Goal: Task Accomplishment & Management: Use online tool/utility

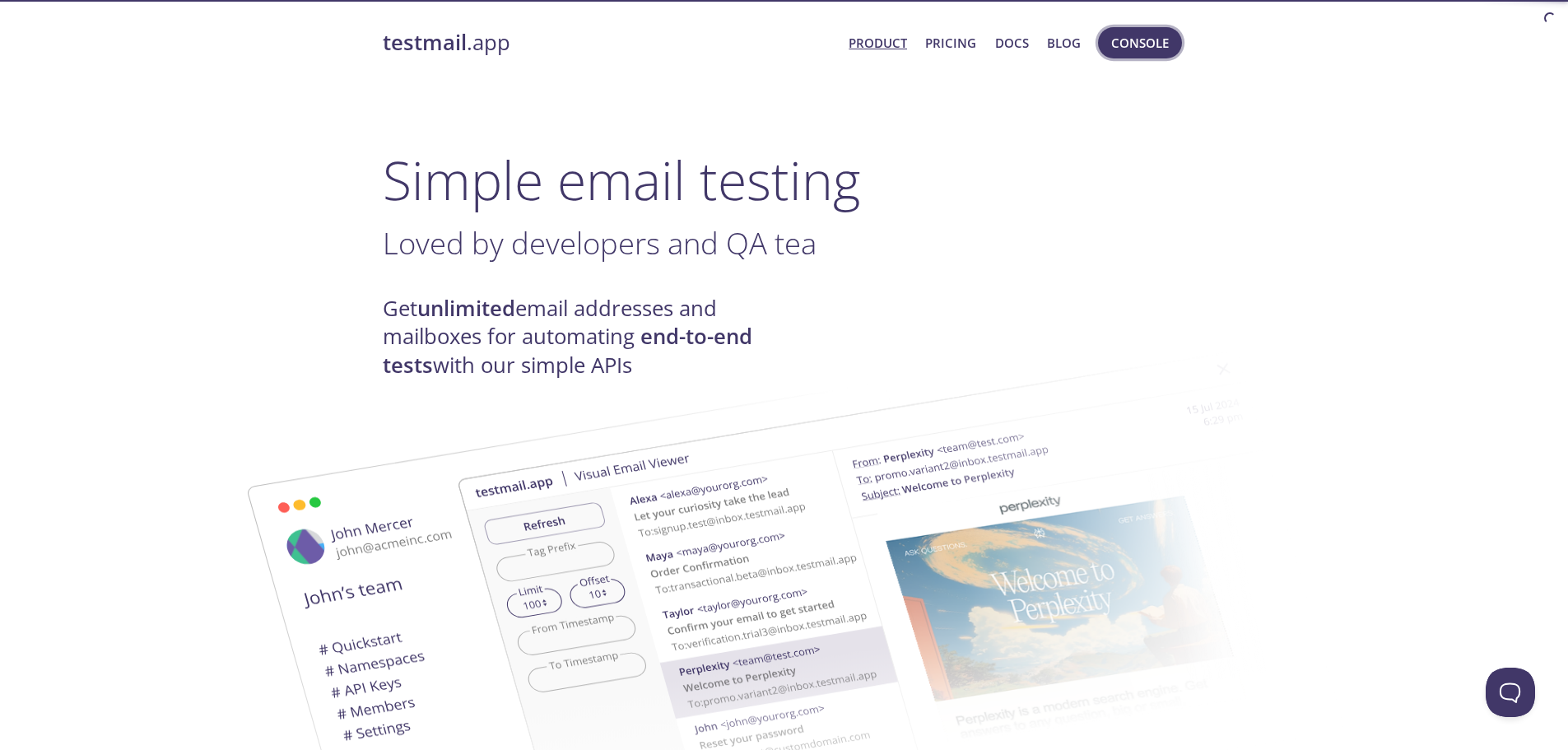
click at [1144, 44] on span "Console" at bounding box center [1140, 43] width 57 height 22
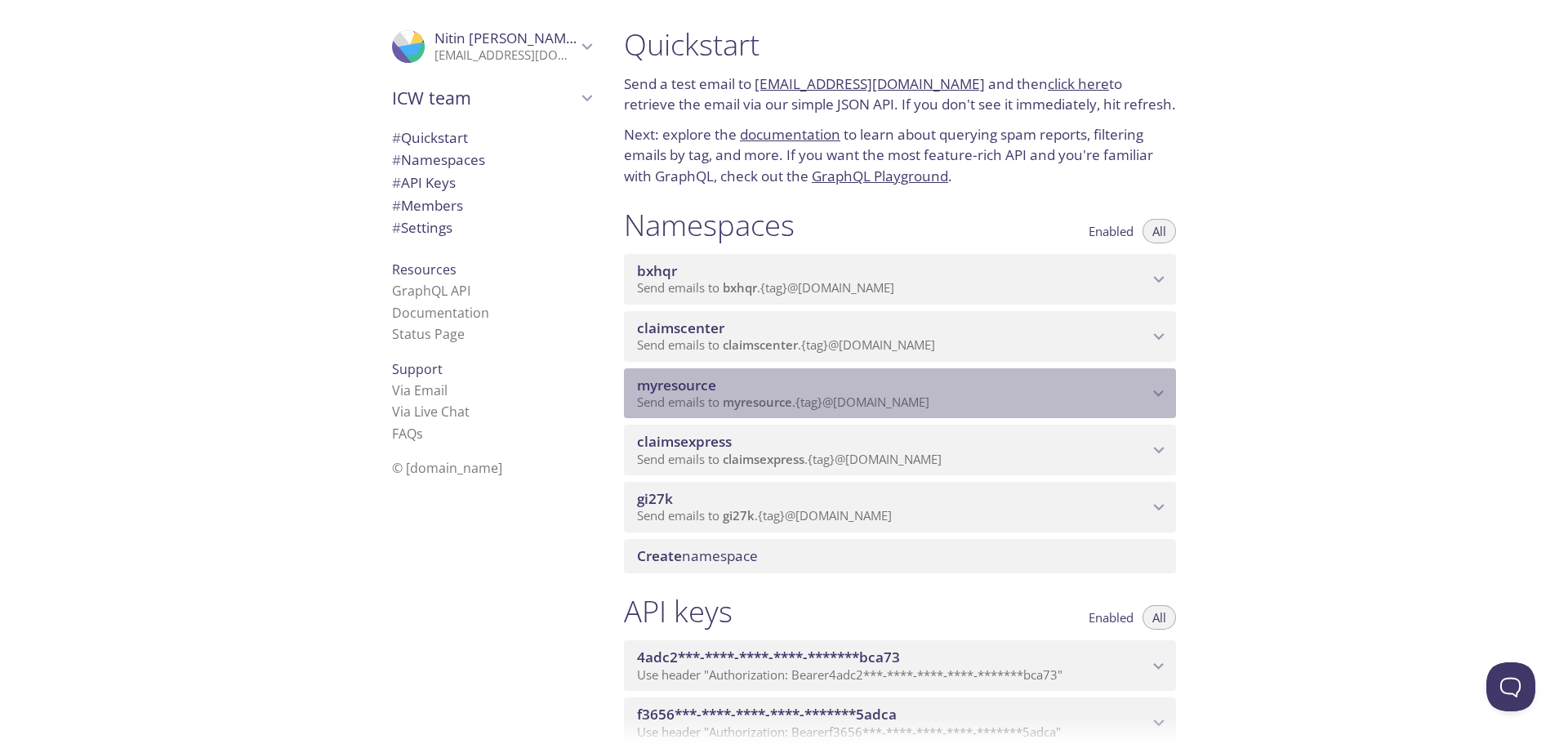
click at [735, 394] on span "myresource" at bounding box center [758, 401] width 69 height 16
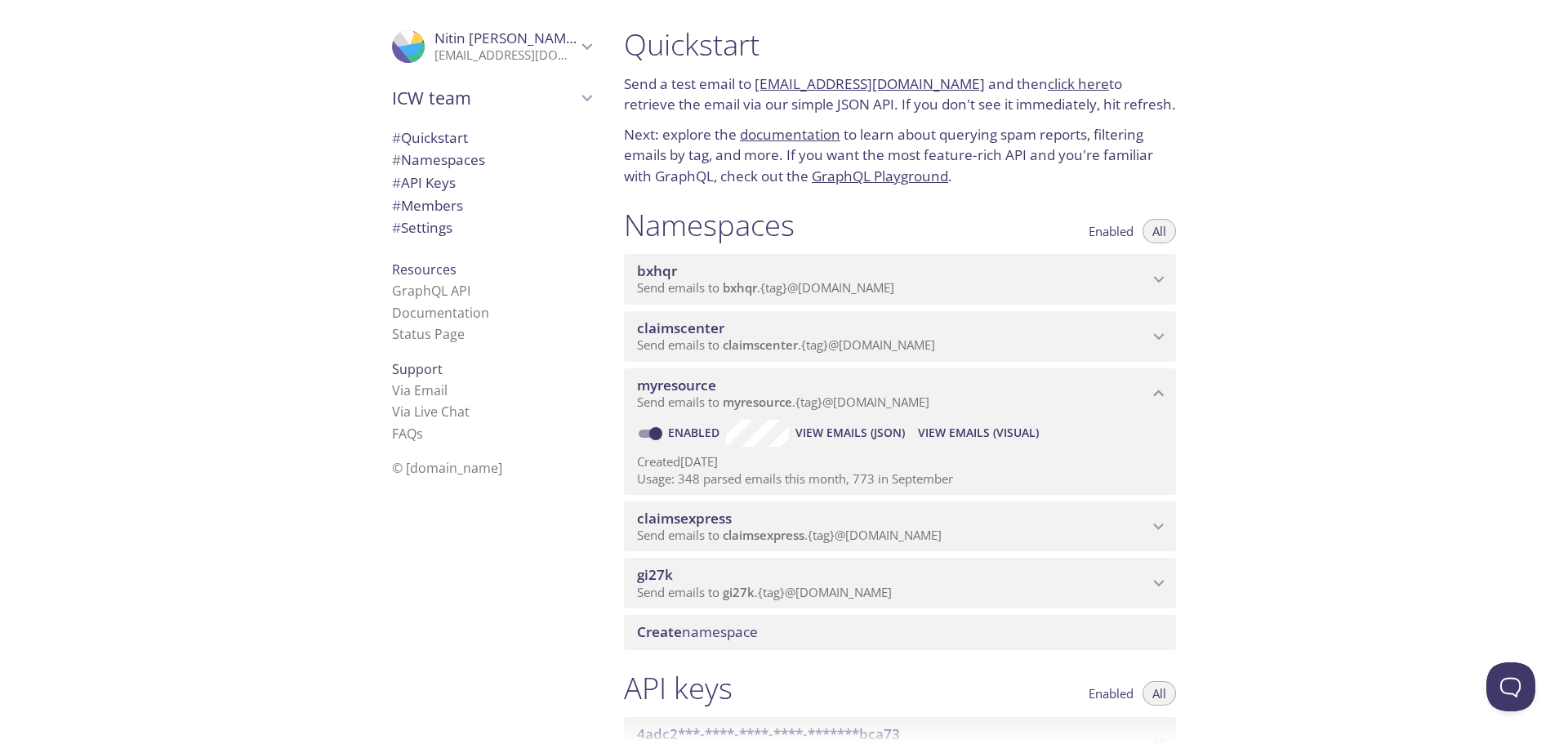
click at [975, 429] on span "View Emails (Visual)" at bounding box center [979, 433] width 121 height 20
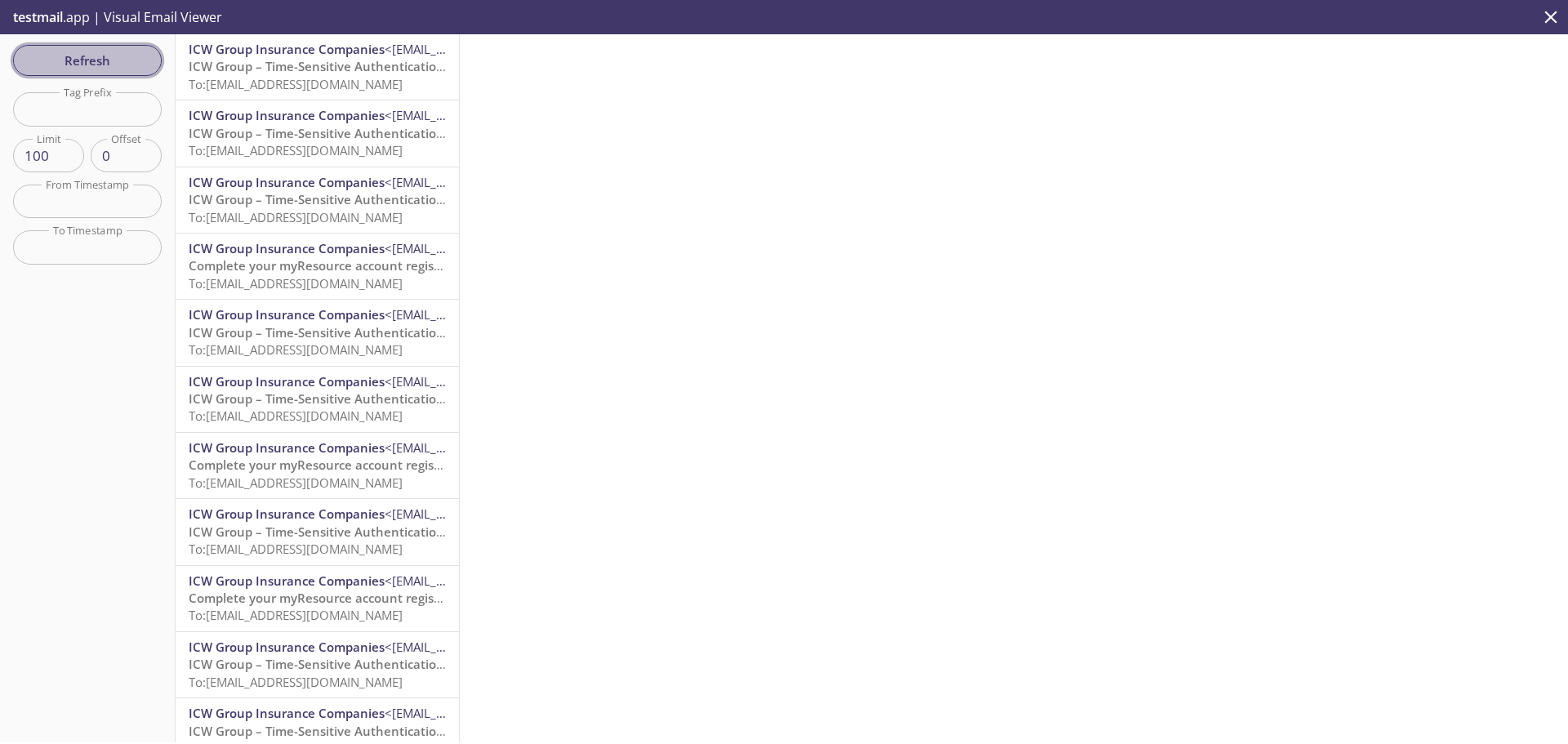
click at [128, 48] on button "Refresh" at bounding box center [87, 60] width 149 height 31
click at [298, 72] on span "ICW Group – Time-Sensitive Authentication Code" at bounding box center [333, 66] width 289 height 16
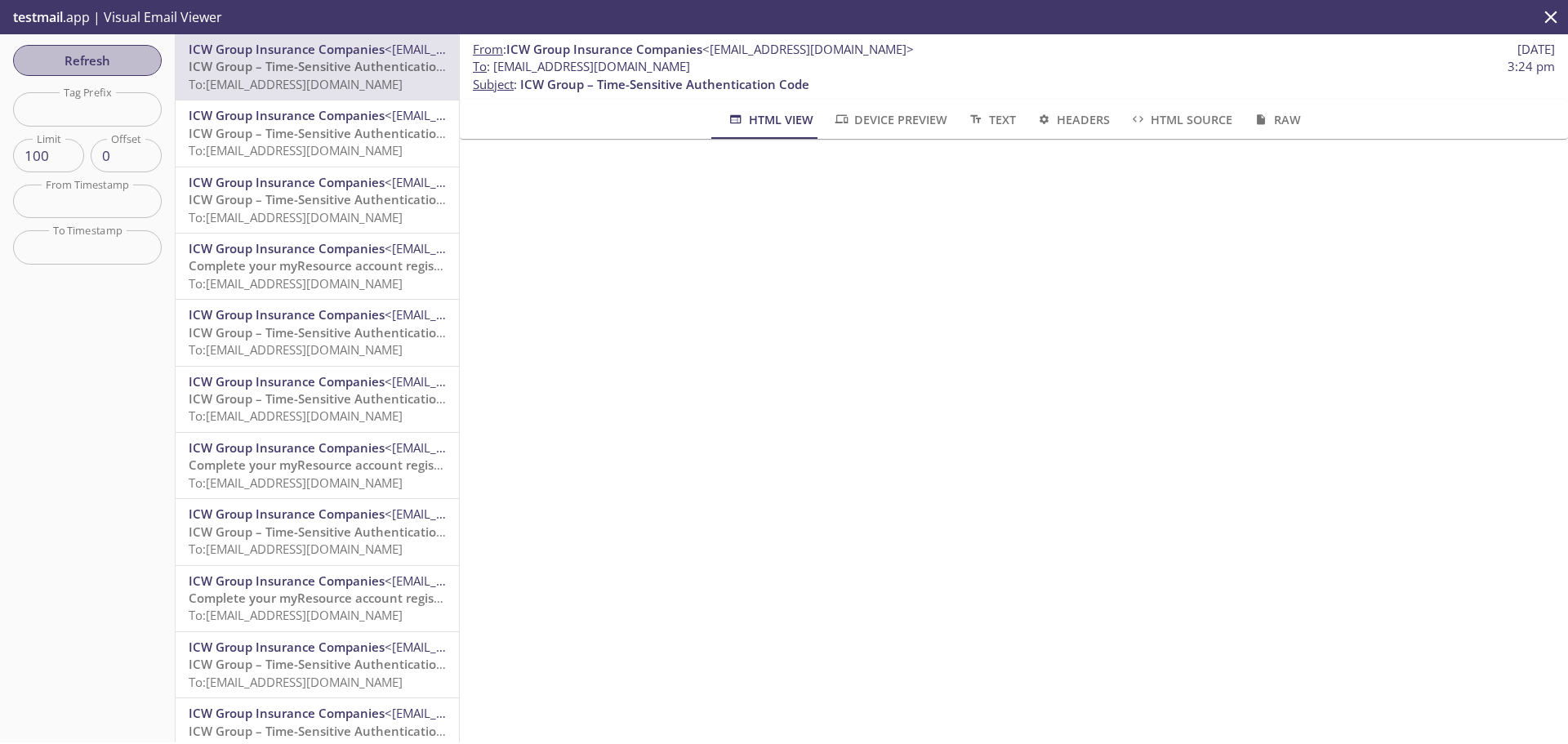
click at [130, 62] on span "Refresh" at bounding box center [87, 61] width 123 height 21
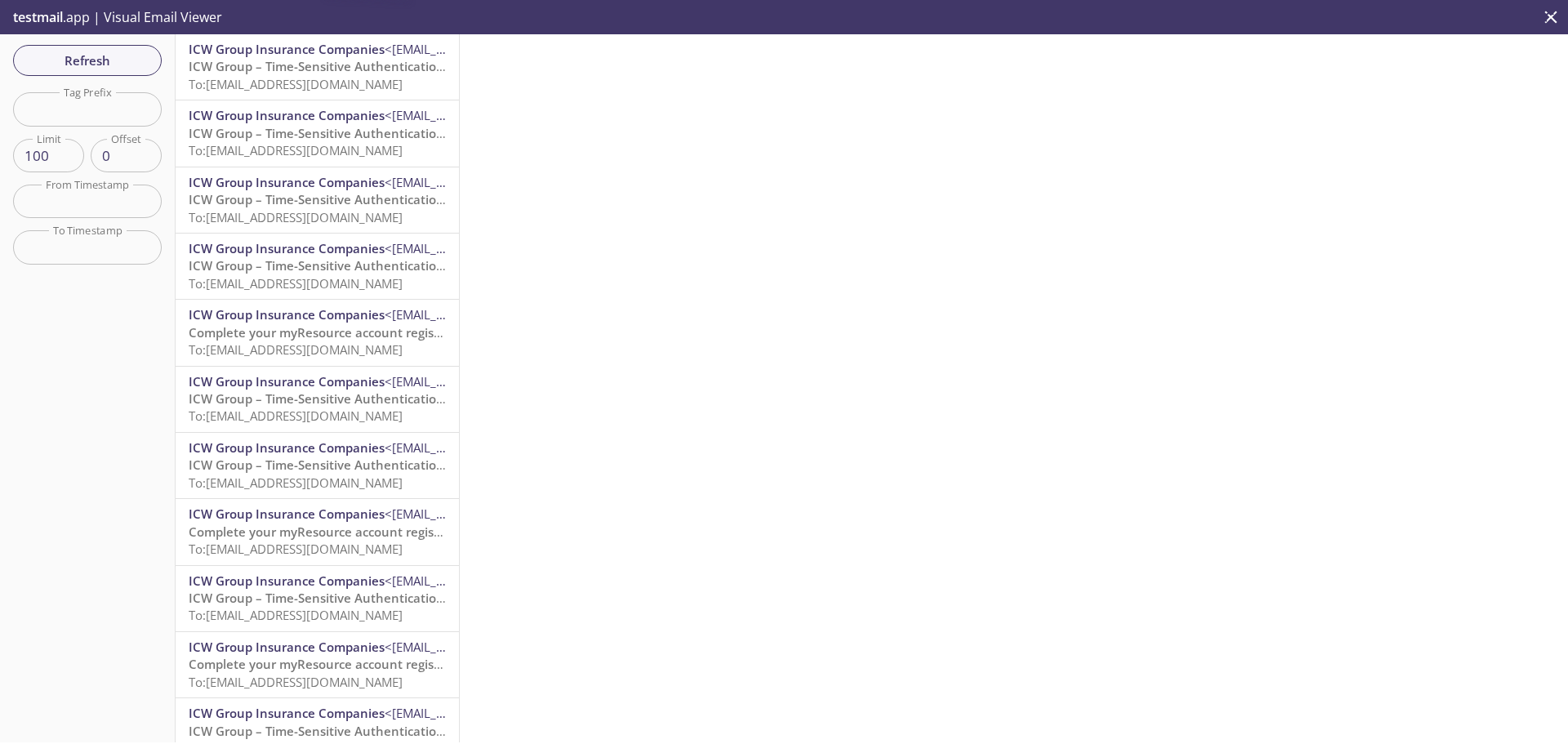
click at [296, 85] on span "To: [EMAIL_ADDRESS][DOMAIN_NAME]" at bounding box center [296, 84] width 214 height 16
